Goal: Task Accomplishment & Management: Manage account settings

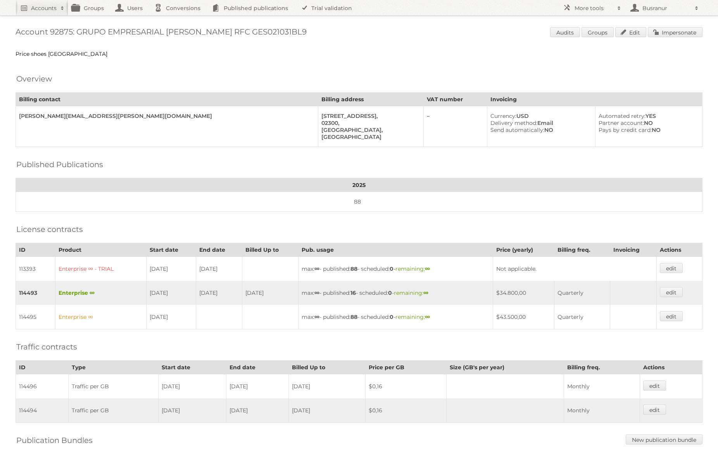
click at [656, 37] on span "Audits Groups Edit Impersonate" at bounding box center [626, 33] width 152 height 12
click at [657, 30] on link "Impersonate" at bounding box center [675, 32] width 55 height 10
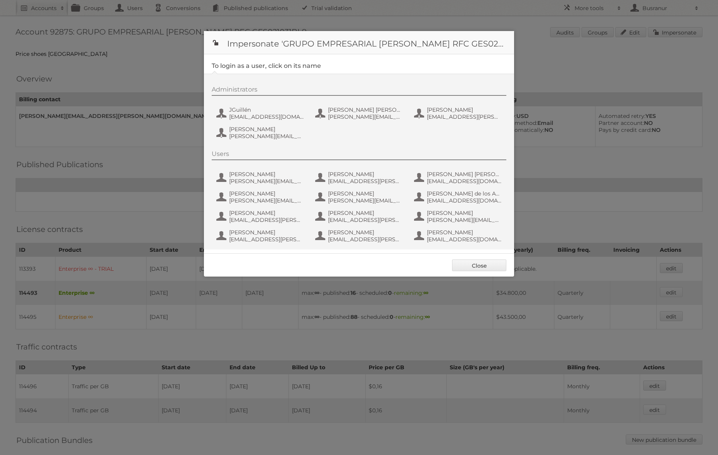
click at [252, 122] on div "Administrators JGuillén jguillen@priceshoes.com Juan José Ibarra Días juan.ibar…" at bounding box center [363, 114] width 302 height 57
click at [247, 113] on span "jguillen@priceshoes.com" at bounding box center [266, 116] width 75 height 7
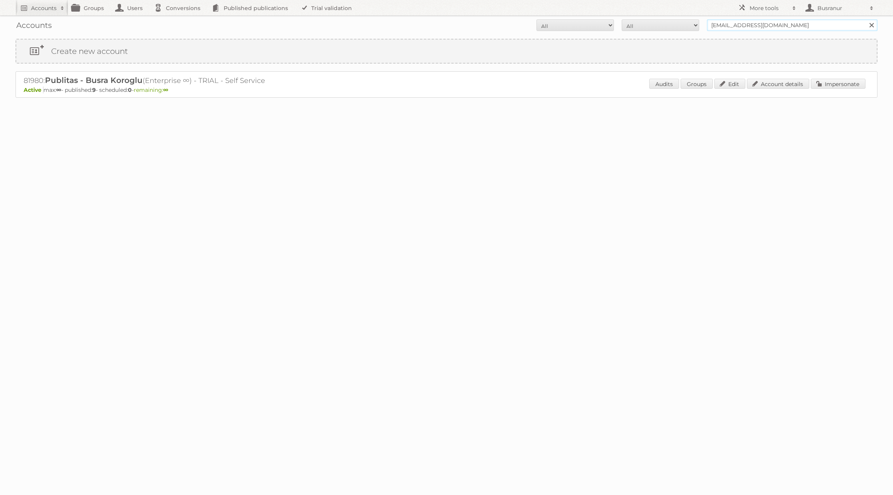
click at [723, 23] on input "[EMAIL_ADDRESS][DOMAIN_NAME]" at bounding box center [792, 25] width 171 height 12
paste input "[PERSON_NAME][EMAIL_ADDRESS][PERSON_NAME][DOMAIN_NAME]"
type input "[PERSON_NAME][EMAIL_ADDRESS][PERSON_NAME][DOMAIN_NAME]"
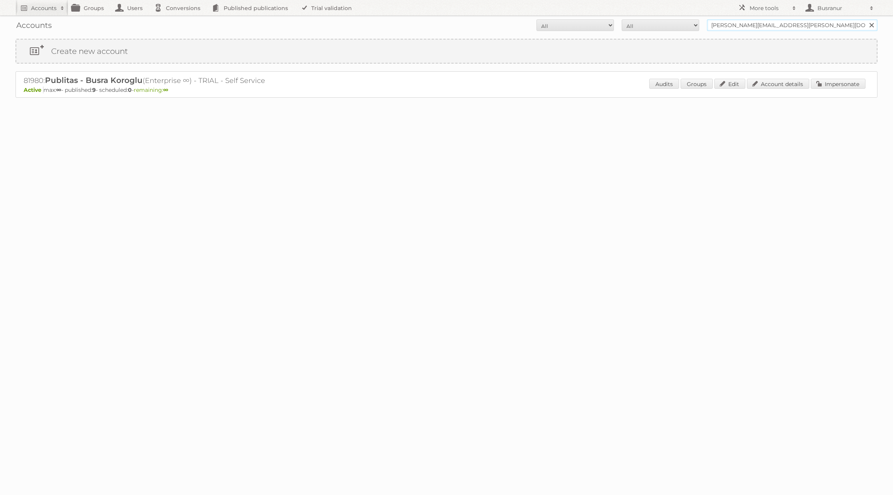
click at [866, 19] on input "Search" at bounding box center [872, 25] width 12 height 12
click at [839, 81] on link "Impersonate" at bounding box center [838, 84] width 55 height 10
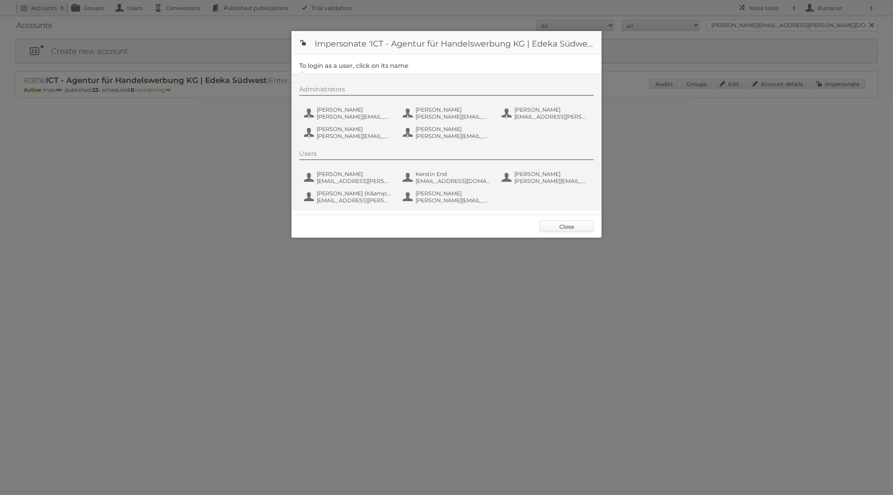
click at [561, 224] on link "Close" at bounding box center [567, 227] width 54 height 12
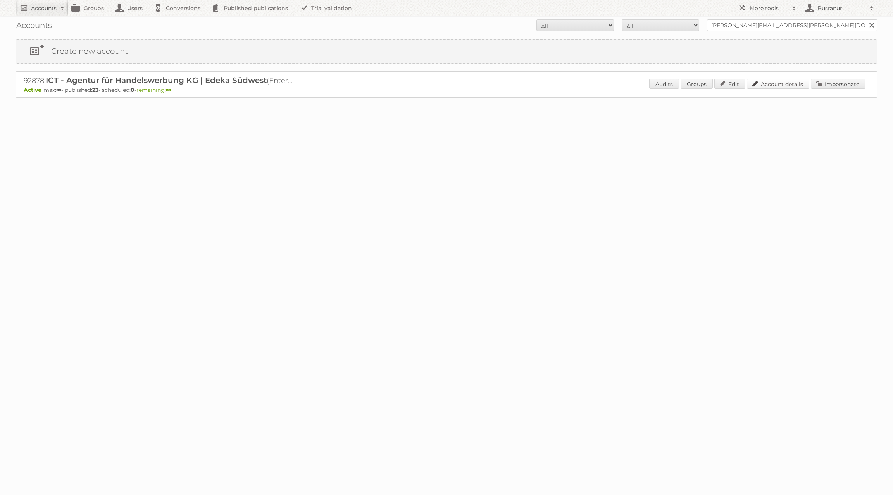
click at [767, 85] on link "Account details" at bounding box center [778, 84] width 62 height 10
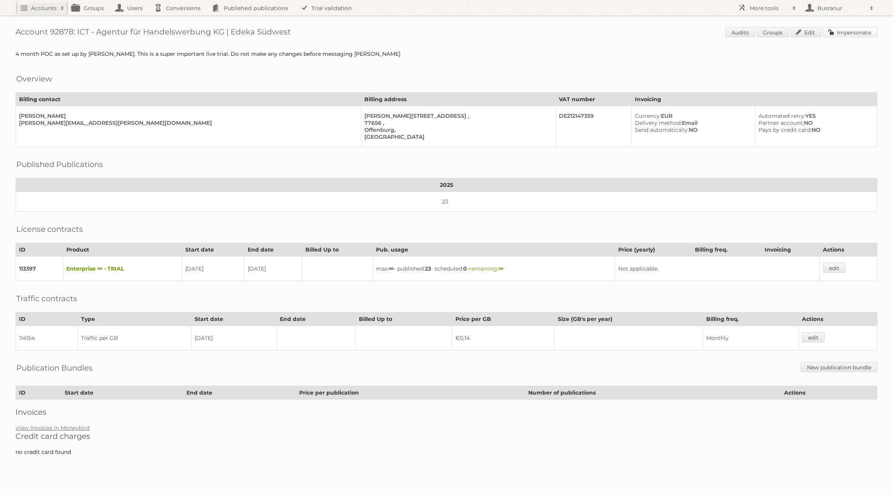
click at [867, 29] on link "Impersonate" at bounding box center [850, 32] width 55 height 10
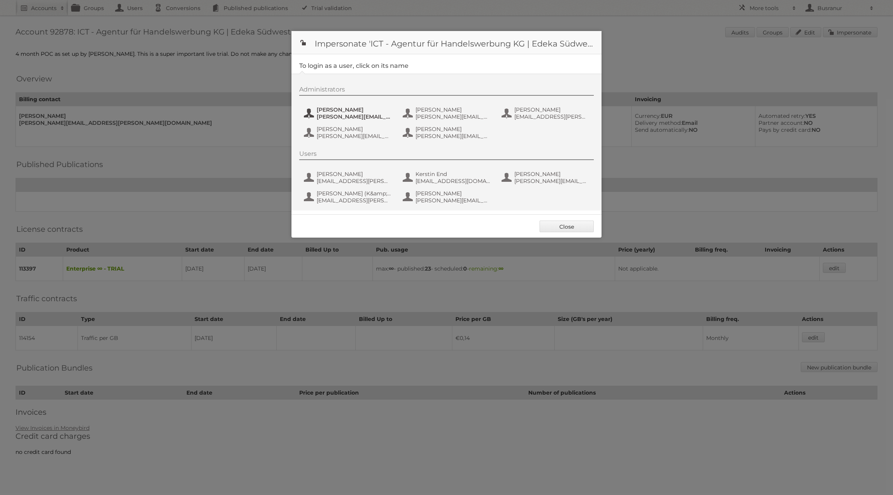
click at [351, 113] on span "benjamin.discher@ictwerbung.de" at bounding box center [354, 116] width 75 height 7
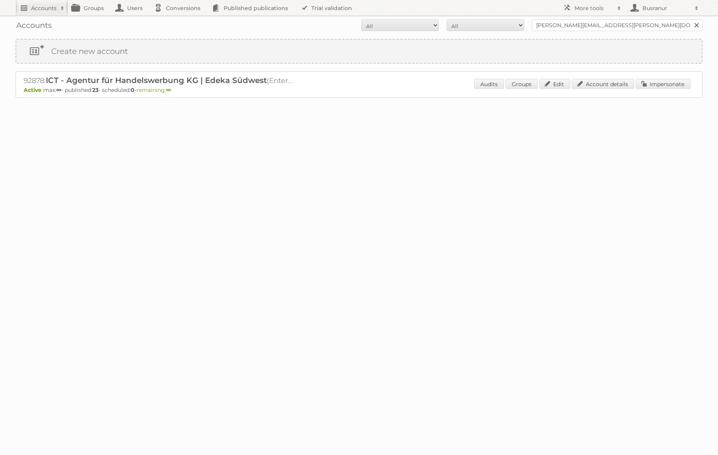
click at [50, 9] on h2 "Accounts" at bounding box center [44, 8] width 26 height 8
paste input"] "https://docs.google.com/spreadsheets/d/e/2PACX-1vT8Zyik3AfXEvDhwkbE8uD8ScKcKWzd…"
click at [68, 30] on input"] "https://docs.google.com/spreadsheets/d/e/2PACX-1vT8Zyik3AfXEvDhwkbE8uD8ScKcKWzd…" at bounding box center [105, 26] width 171 height 12
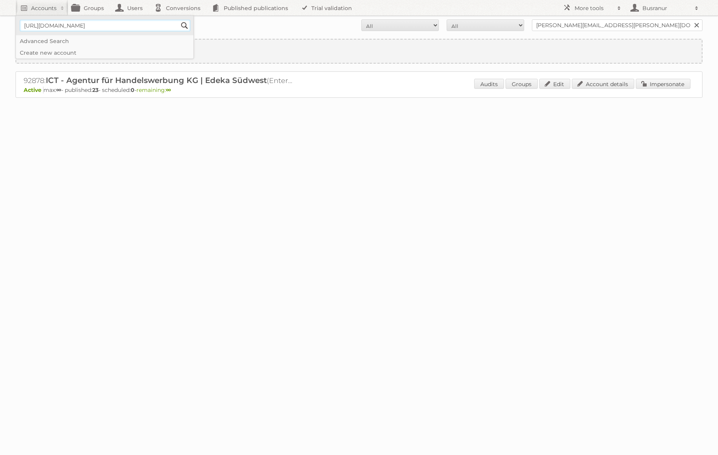
click at [68, 30] on input"] "https://docs.google.com/spreadsheets/d/e/2PACX-1vT8Zyik3AfXEvDhwkbE8uD8ScKcKWzd…" at bounding box center [105, 26] width 171 height 12
type input"] "busr"
click at [179, 20] on input "Search" at bounding box center [185, 26] width 12 height 12
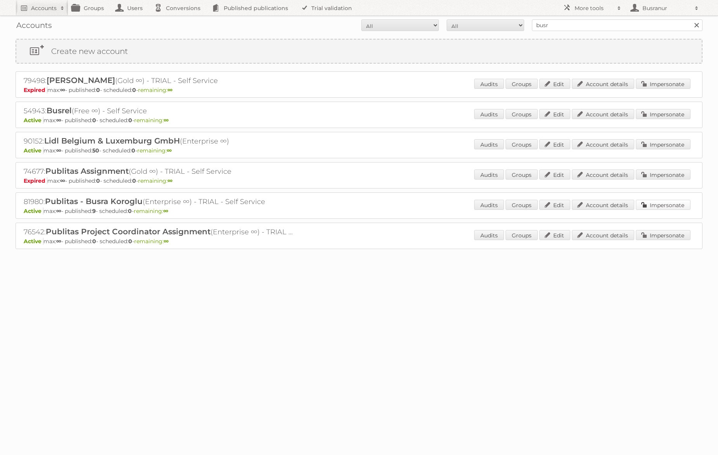
click at [669, 200] on link "Impersonate" at bounding box center [663, 205] width 55 height 10
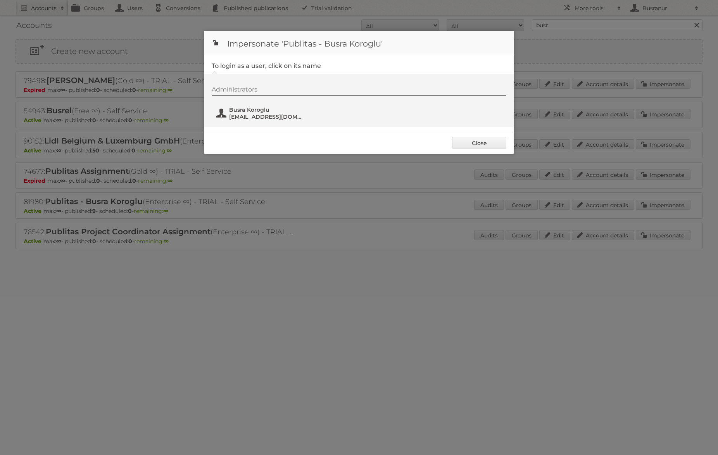
click at [260, 114] on span "[EMAIL_ADDRESS][DOMAIN_NAME]" at bounding box center [266, 116] width 75 height 7
